Goal: Transaction & Acquisition: Book appointment/travel/reservation

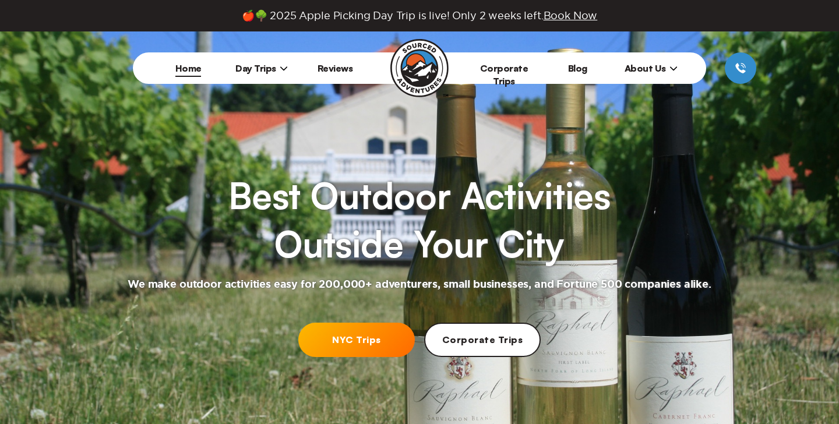
click at [341, 345] on link "NYC Trips" at bounding box center [356, 340] width 116 height 34
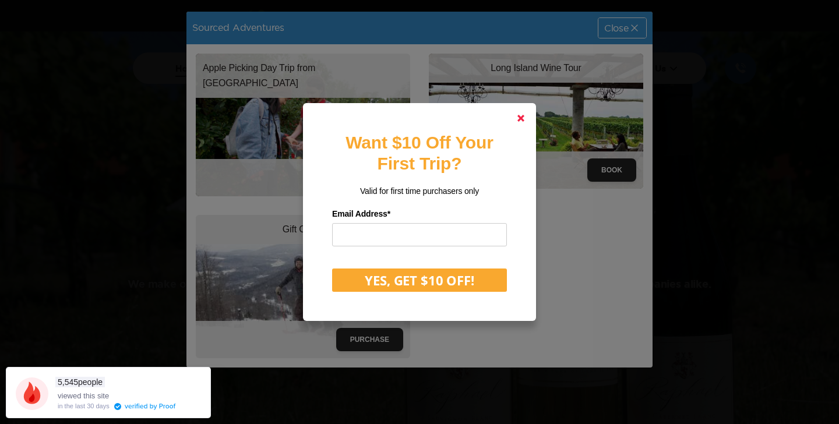
click at [514, 118] on link at bounding box center [521, 118] width 28 height 28
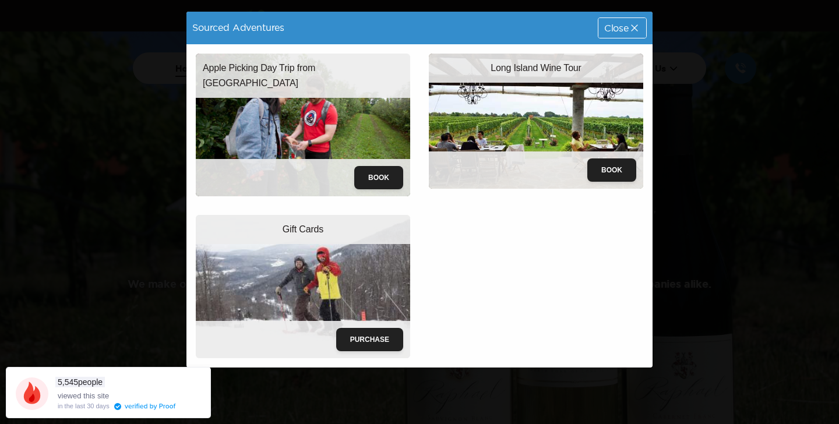
click at [636, 34] on div "Close" at bounding box center [622, 28] width 48 height 20
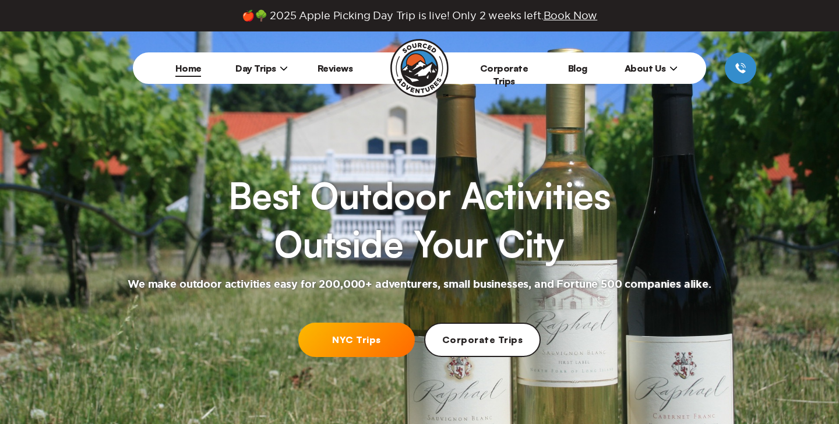
click at [280, 69] on icon at bounding box center [284, 68] width 8 height 8
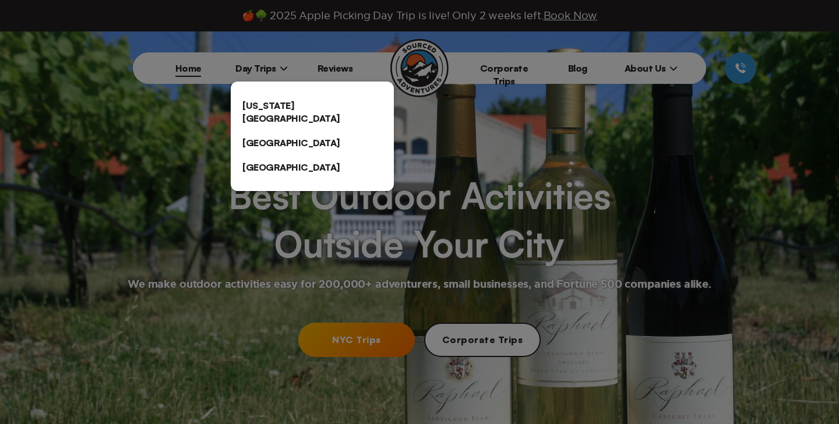
click at [262, 111] on link "[US_STATE][GEOGRAPHIC_DATA]" at bounding box center [312, 111] width 163 height 37
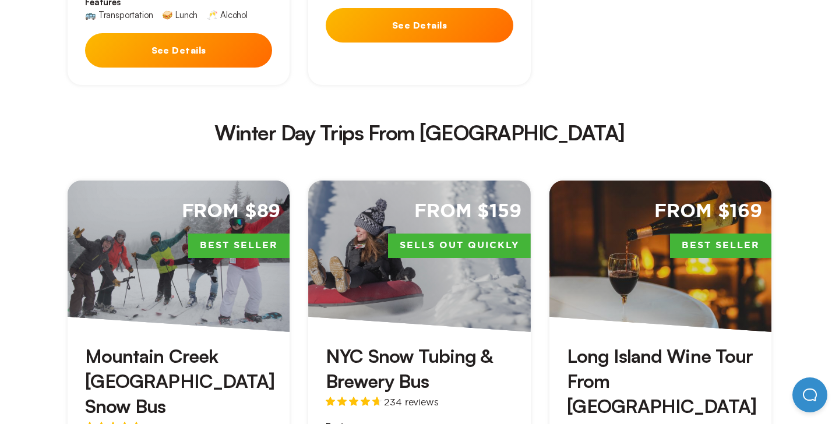
scroll to position [2042, 0]
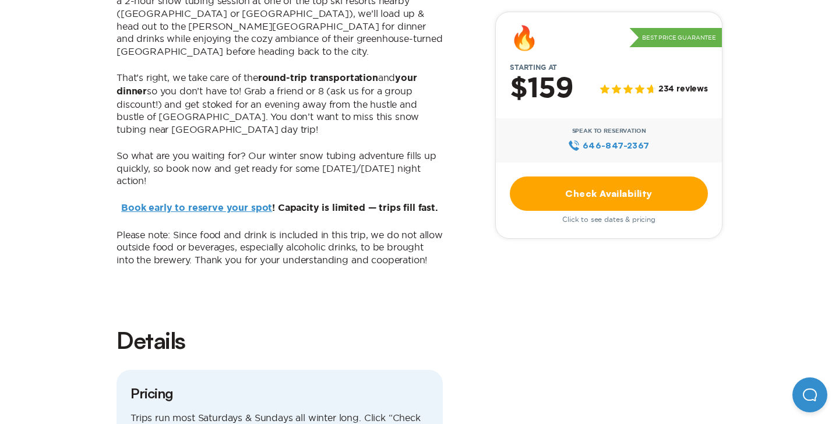
scroll to position [764, 0]
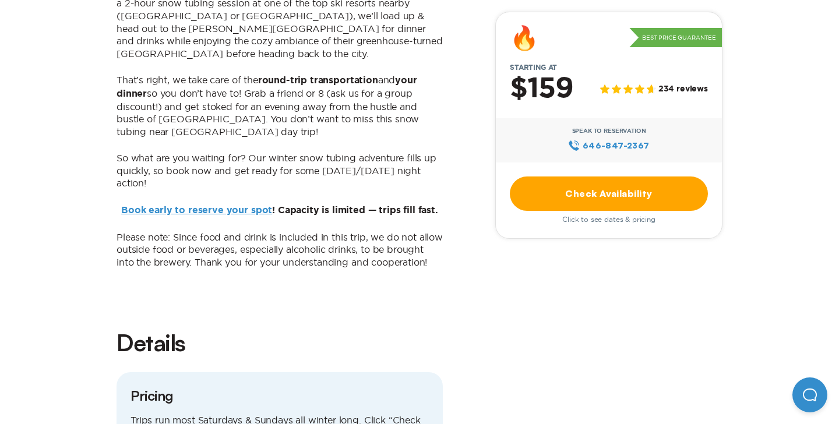
click at [213, 206] on link "Book early to reserve your spot" at bounding box center [196, 210] width 151 height 9
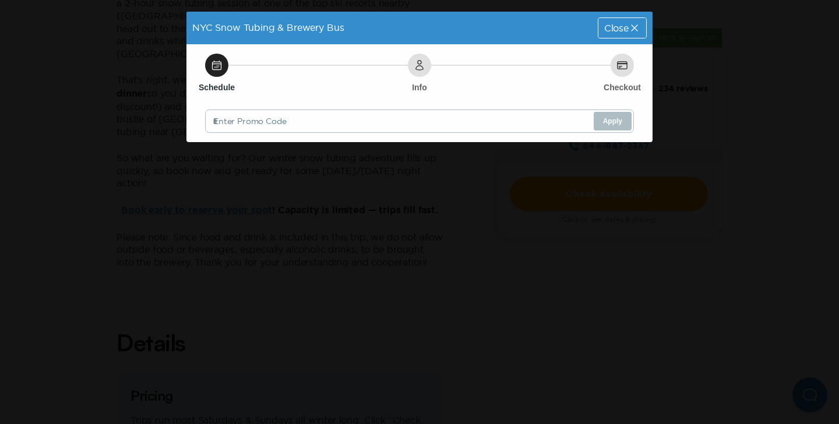
scroll to position [0, 0]
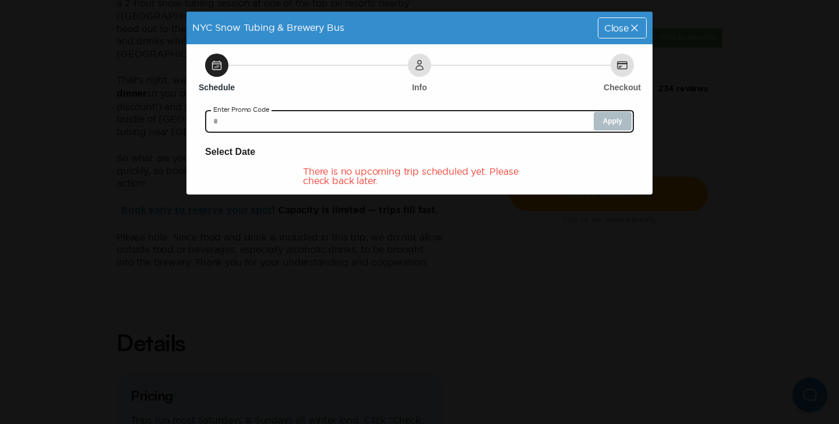
click at [303, 120] on input "text" at bounding box center [419, 120] width 429 height 23
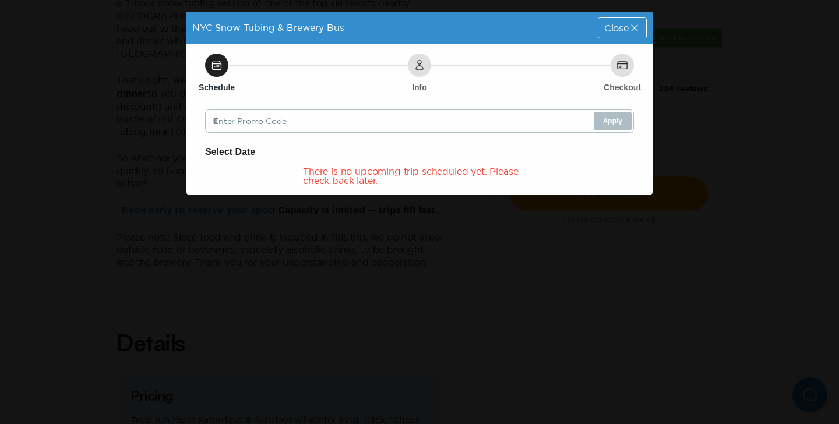
click at [619, 22] on div "Close" at bounding box center [622, 28] width 48 height 20
